Goal: Task Accomplishment & Management: Manage account settings

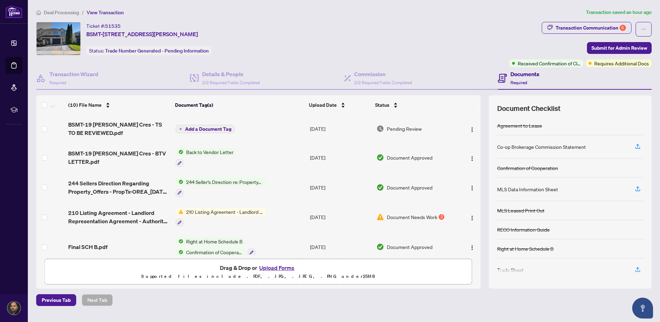
click at [208, 154] on span "Back to Vendor Letter" at bounding box center [209, 152] width 53 height 8
click at [314, 44] on div "Ticket #: 51535 BSMT-[STREET_ADDRESS][PERSON_NAME] Status: Trade Number Generat…" at bounding box center [271, 38] width 471 height 33
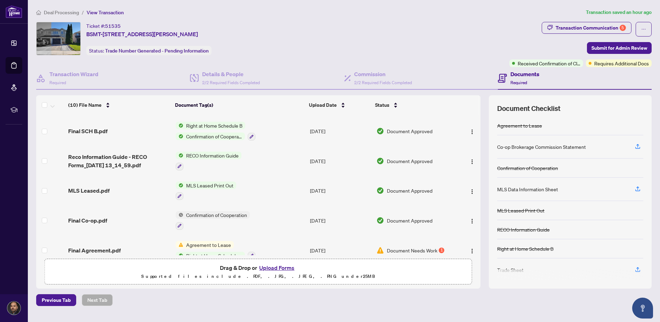
scroll to position [154, 0]
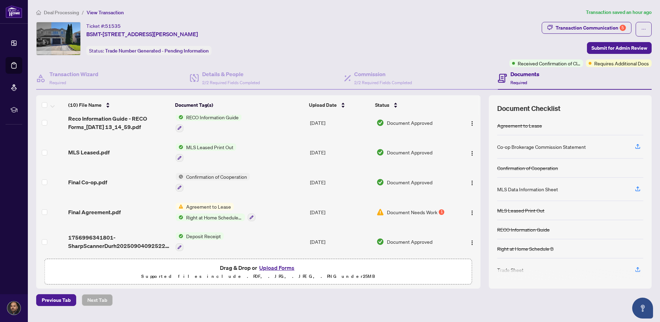
click at [396, 209] on span "Document Needs Work" at bounding box center [412, 213] width 50 height 8
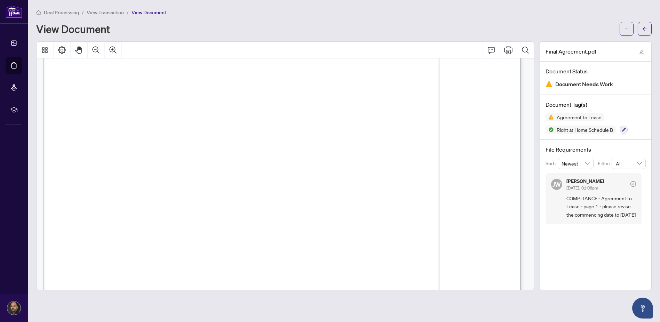
scroll to position [39, 0]
click at [645, 27] on icon "arrow-left" at bounding box center [645, 29] width 4 height 4
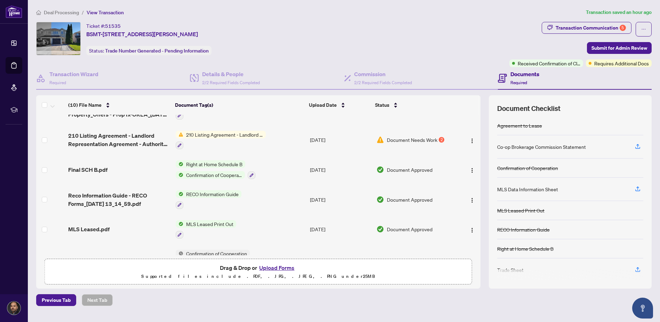
scroll to position [39, 0]
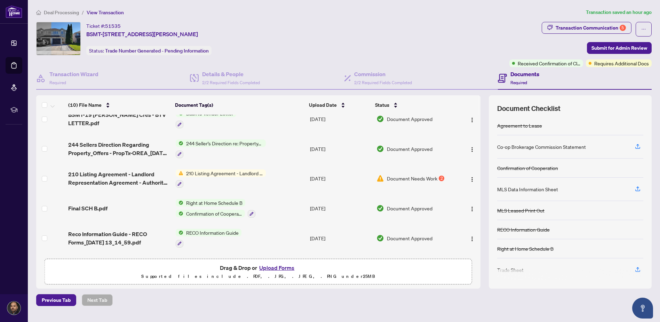
click at [397, 177] on span "Document Needs Work" at bounding box center [412, 179] width 50 height 8
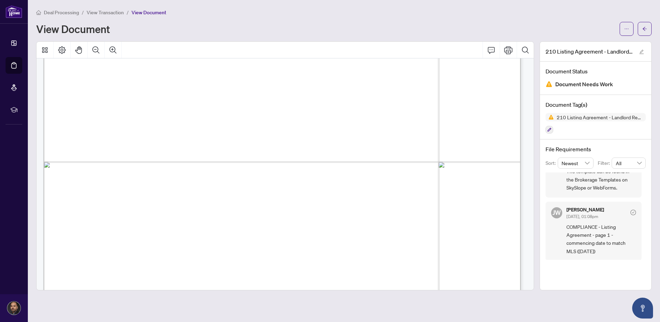
scroll to position [15, 0]
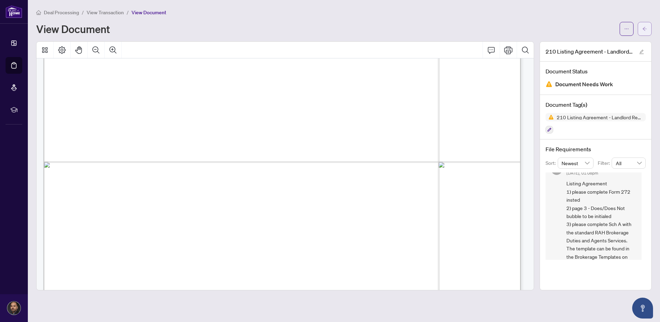
click at [644, 29] on icon "arrow-left" at bounding box center [645, 28] width 5 height 5
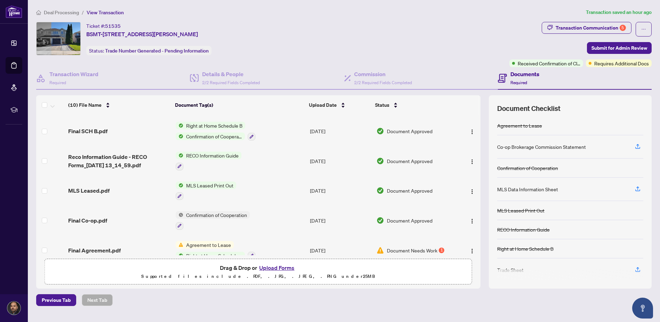
scroll to position [154, 0]
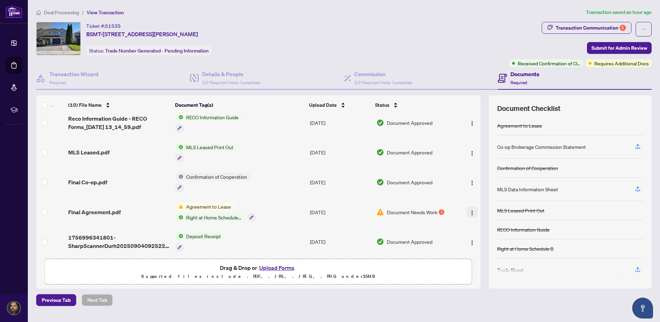
click at [470, 210] on img "button" at bounding box center [473, 213] width 6 height 6
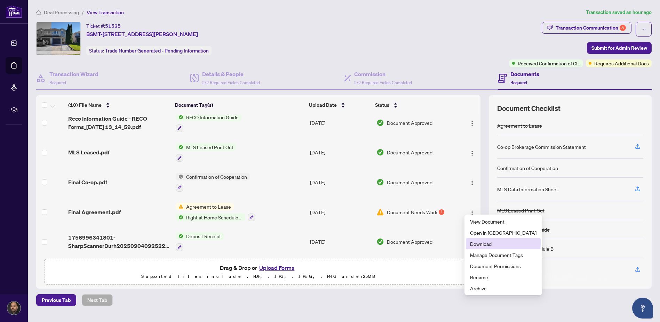
click at [480, 245] on span "Download" at bounding box center [503, 244] width 66 height 8
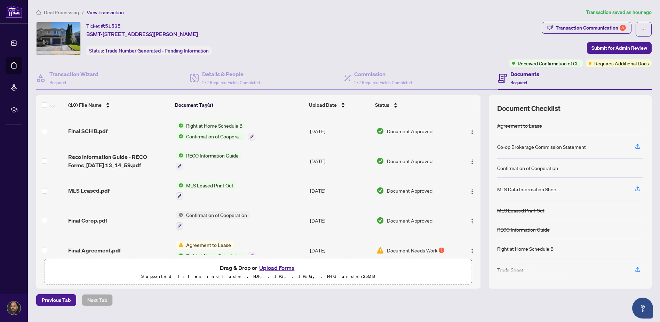
scroll to position [77, 0]
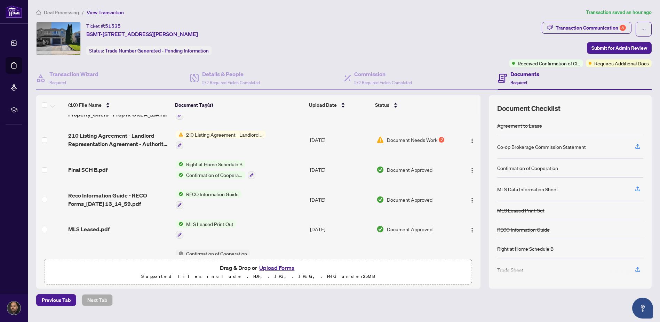
click at [399, 137] on span "Document Needs Work" at bounding box center [412, 140] width 50 height 8
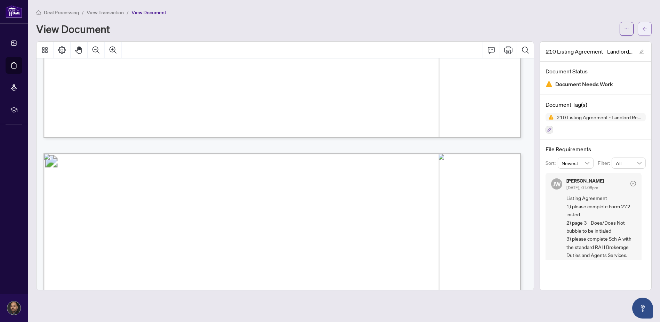
click at [644, 28] on icon "arrow-left" at bounding box center [645, 29] width 4 height 4
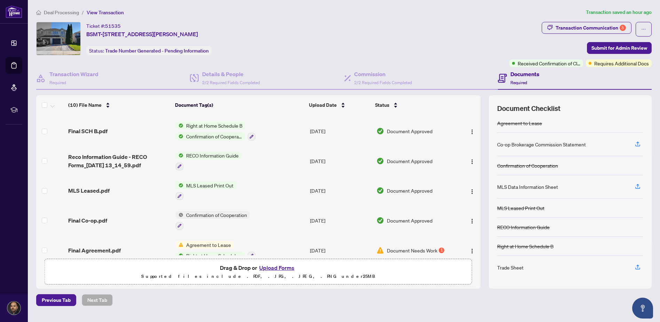
scroll to position [77, 0]
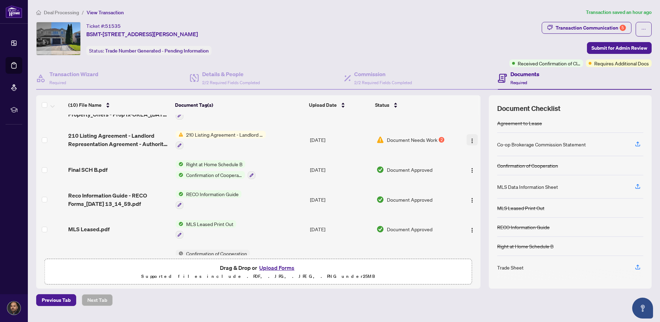
click at [467, 137] on button "button" at bounding box center [472, 139] width 11 height 11
click at [504, 299] on div "Previous Tab Next Tab" at bounding box center [344, 301] width 616 height 12
click at [236, 134] on span "210 Listing Agreement - Landlord Representation Agreement Authority to Offer fo…" at bounding box center [224, 135] width 83 height 8
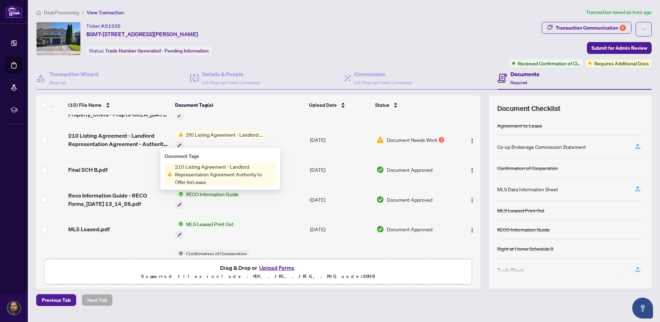
click at [236, 134] on span "210 Listing Agreement - Landlord Representation Agreement Authority to Offer fo…" at bounding box center [224, 135] width 83 height 8
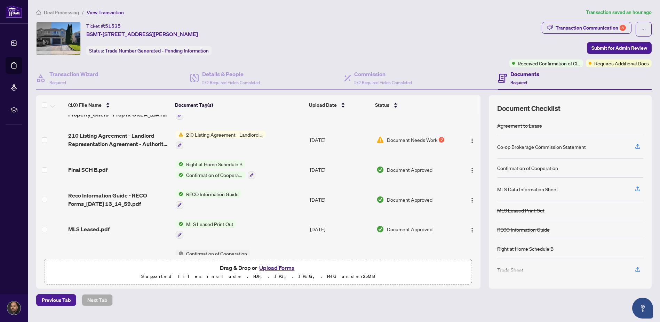
click at [441, 139] on div "2" at bounding box center [442, 140] width 6 height 6
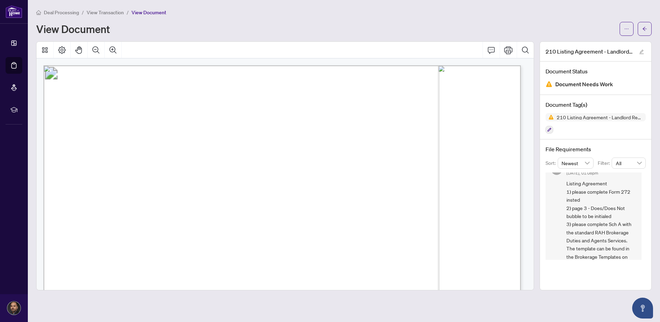
scroll to position [53, 0]
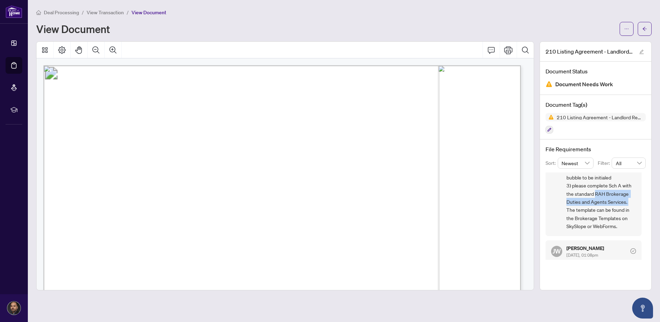
drag, startPoint x: 596, startPoint y: 192, endPoint x: 630, endPoint y: 202, distance: 36.0
click at [630, 202] on span "Listing Agreement 1) please complete Form 272 insted 2) page 3 - Does/Does Not …" at bounding box center [602, 185] width 70 height 89
copy span "RAH Brokerage Duties and Agents Services."
click at [644, 313] on button "Open asap" at bounding box center [643, 308] width 21 height 21
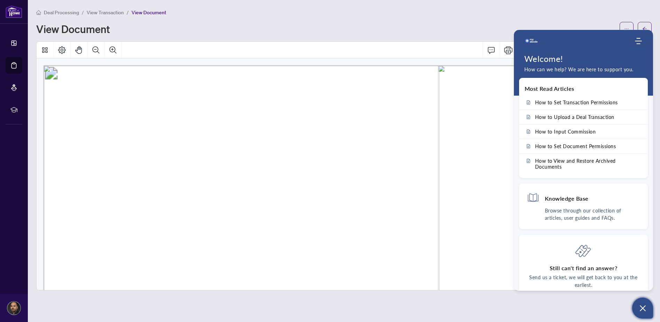
click at [643, 312] on icon "Open asap" at bounding box center [643, 308] width 9 height 9
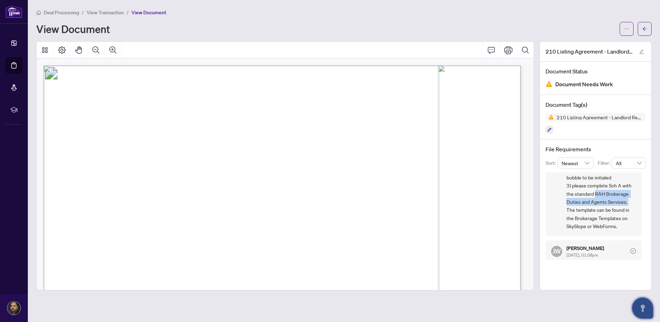
scroll to position [92, 0]
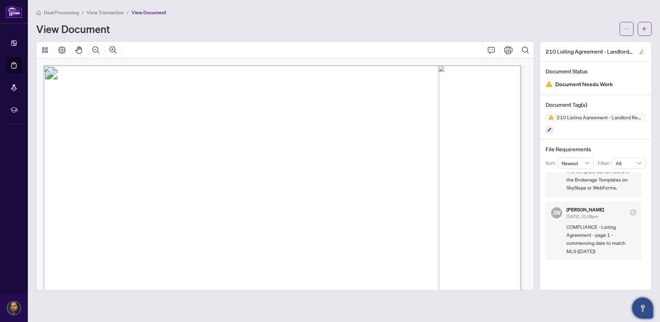
click at [628, 166] on span "All" at bounding box center [629, 163] width 26 height 10
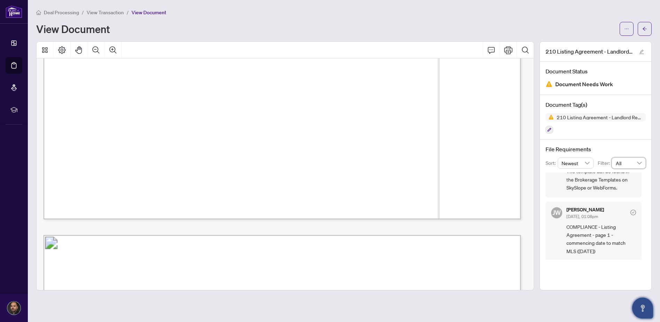
scroll to position [696, 0]
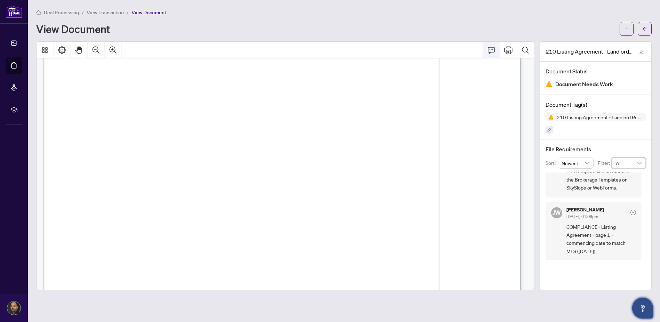
click at [491, 52] on icon "Comment" at bounding box center [491, 50] width 7 height 7
click at [490, 48] on icon "Comment" at bounding box center [491, 50] width 8 height 8
click at [490, 49] on icon "Comment" at bounding box center [491, 50] width 8 height 8
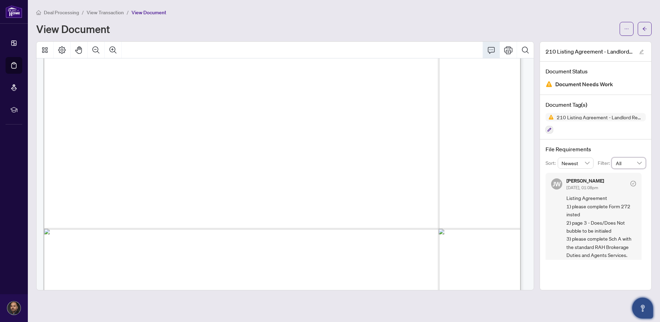
scroll to position [0, 0]
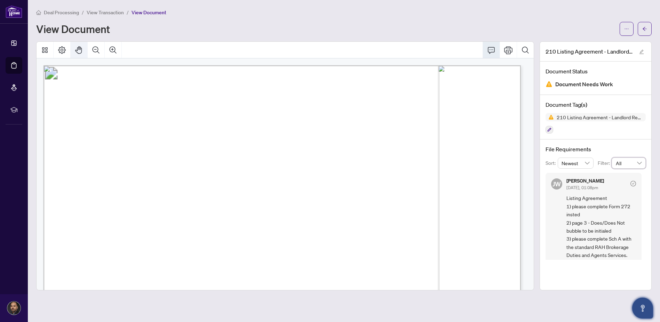
click at [77, 50] on icon "Pan Mode" at bounding box center [78, 50] width 7 height 8
click at [79, 50] on icon "Pan Mode" at bounding box center [79, 50] width 8 height 8
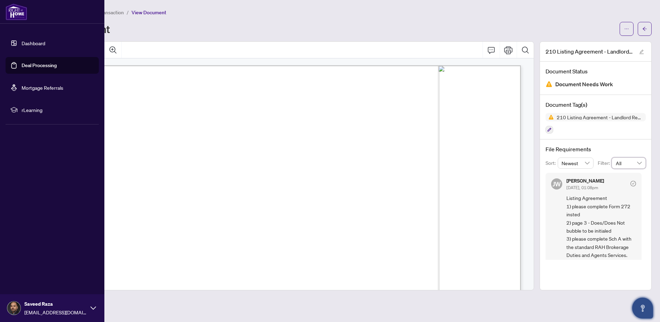
click at [35, 45] on link "Dashboard" at bounding box center [34, 43] width 24 height 6
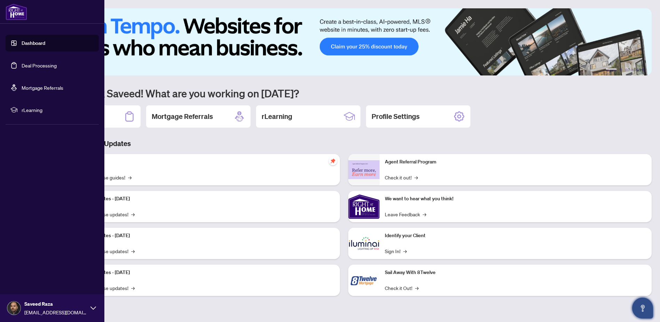
click at [31, 69] on link "Deal Processing" at bounding box center [39, 65] width 35 height 6
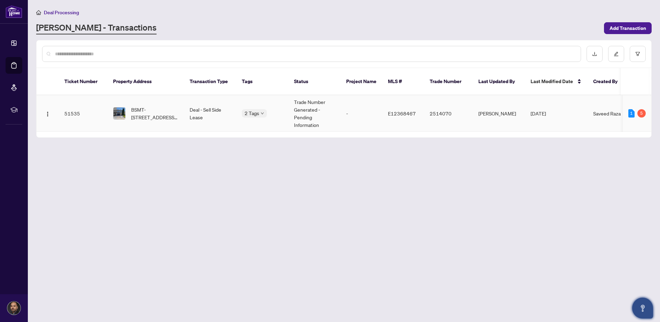
click at [599, 110] on span "Saveed Raza" at bounding box center [608, 113] width 28 height 6
